Goal: Navigation & Orientation: Go to known website

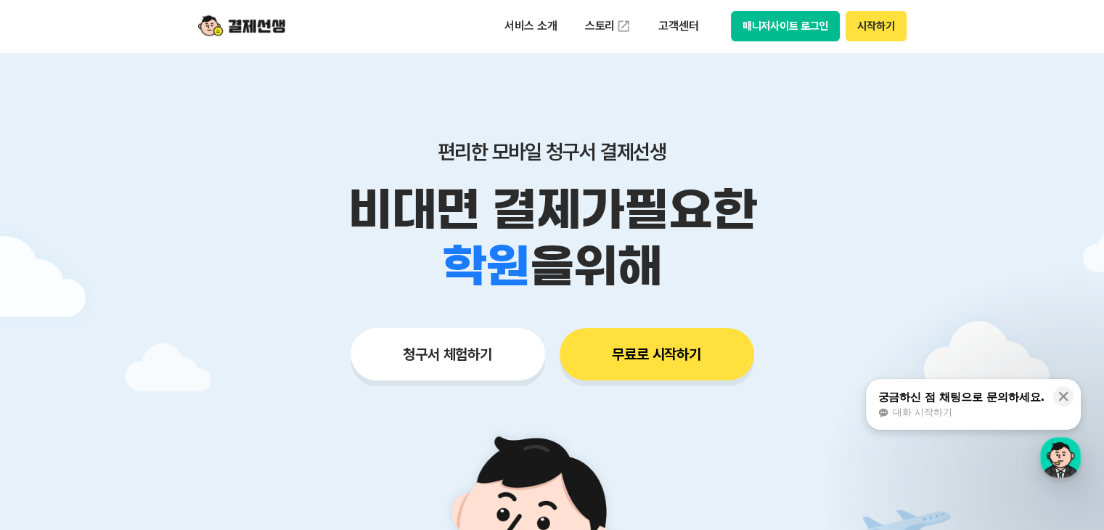
click at [783, 30] on button "매니저사이트 로그인" at bounding box center [786, 26] width 110 height 30
click at [798, 27] on button "매니저사이트 로그인" at bounding box center [786, 26] width 110 height 30
click at [787, 23] on button "매니저사이트 로그인" at bounding box center [786, 26] width 110 height 30
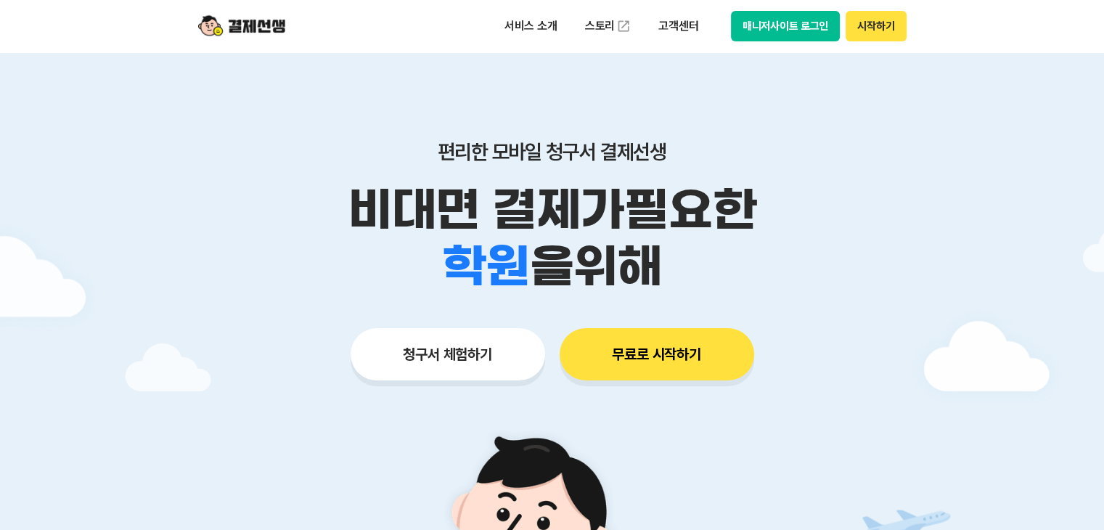
click at [775, 26] on button "매니저사이트 로그인" at bounding box center [786, 26] width 110 height 30
